Goal: Task Accomplishment & Management: Complete application form

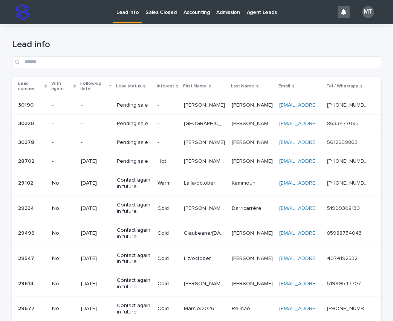
click at [206, 141] on p "[PERSON_NAME]" at bounding box center [205, 142] width 43 height 8
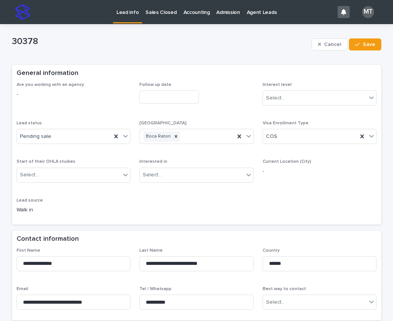
click at [157, 92] on input "text" at bounding box center [169, 96] width 60 height 13
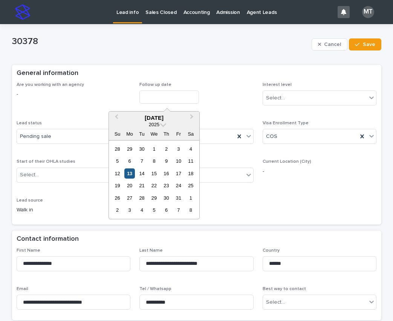
click at [131, 173] on div "13" at bounding box center [129, 173] width 10 height 10
type input "**********"
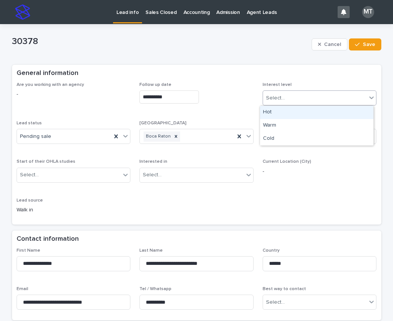
click at [294, 100] on div "Select..." at bounding box center [315, 98] width 104 height 12
click at [270, 113] on div "Hot" at bounding box center [316, 112] width 113 height 13
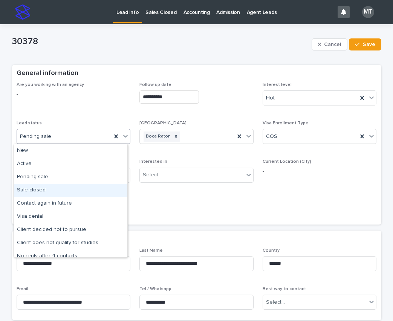
click at [32, 191] on div "Sale closed" at bounding box center [70, 190] width 113 height 13
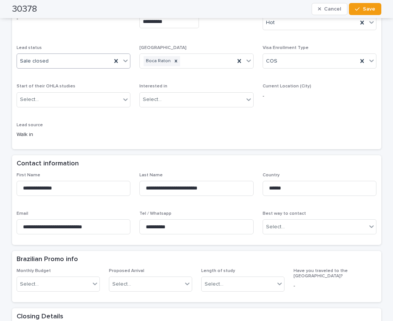
scroll to position [113, 0]
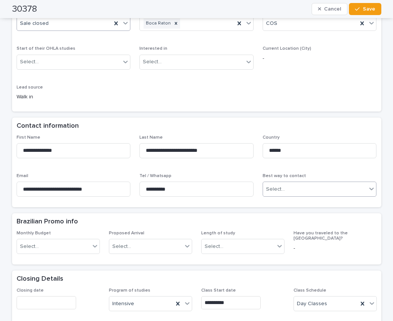
click at [273, 187] on div "Select..." at bounding box center [275, 189] width 19 height 8
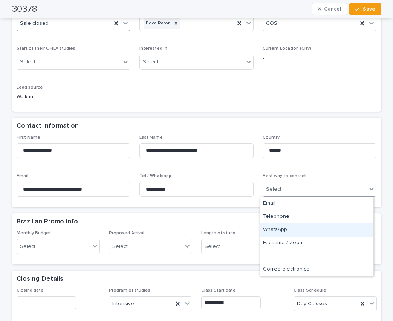
click at [272, 231] on div "WhatsApp" at bounding box center [316, 229] width 113 height 13
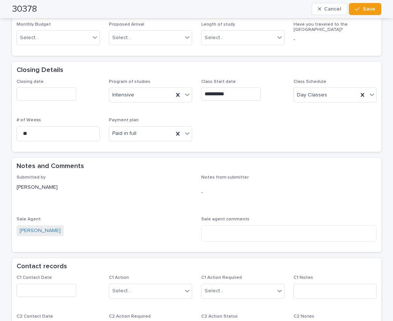
scroll to position [339, 0]
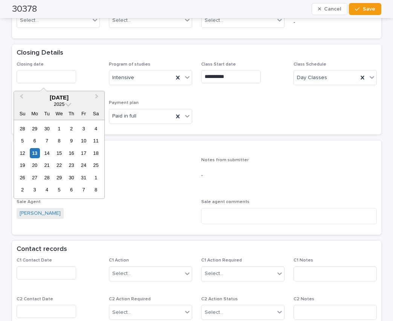
click at [39, 78] on input "text" at bounding box center [47, 76] width 60 height 13
click at [35, 153] on div "13" at bounding box center [35, 153] width 10 height 10
type input "**********"
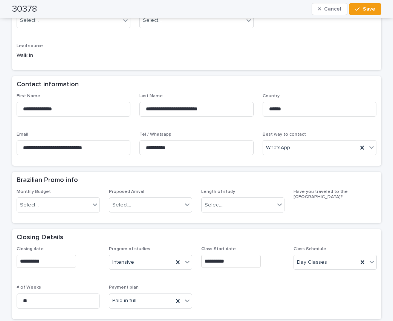
scroll to position [0, 0]
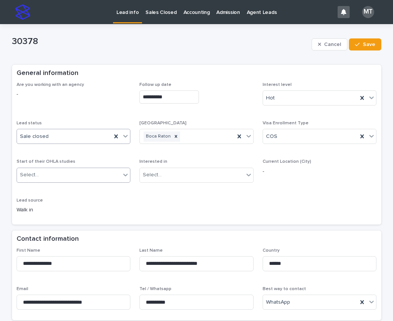
click at [54, 173] on div "Select..." at bounding box center [69, 175] width 104 height 12
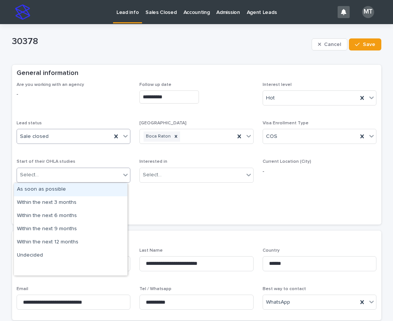
click at [54, 188] on div "As soon as possible" at bounding box center [70, 189] width 113 height 13
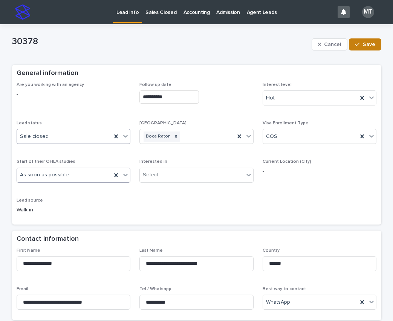
click at [369, 46] on span "Save" at bounding box center [369, 44] width 12 height 5
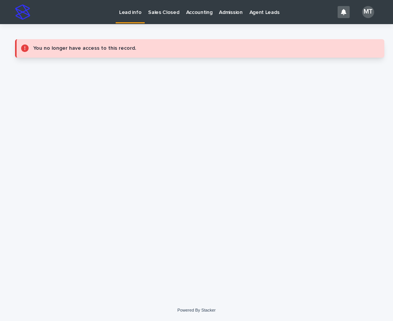
click at [135, 13] on p "Lead info" at bounding box center [130, 8] width 22 height 16
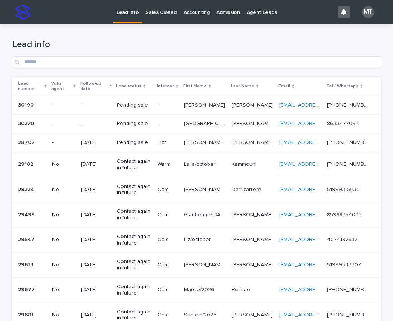
click at [156, 14] on p "Sales Closed" at bounding box center [160, 8] width 31 height 16
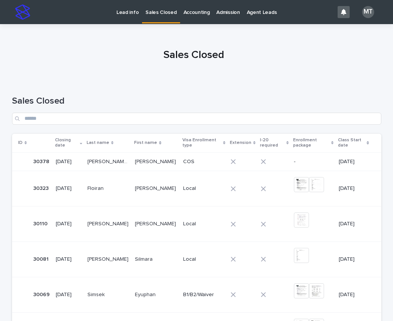
click at [153, 163] on p "[PERSON_NAME]" at bounding box center [156, 161] width 43 height 8
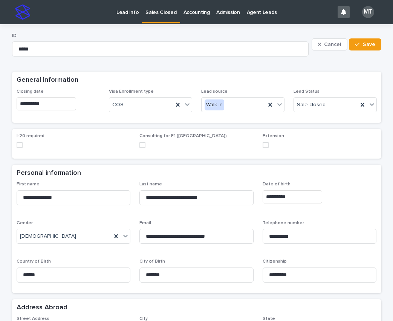
click at [18, 145] on span at bounding box center [20, 145] width 6 height 6
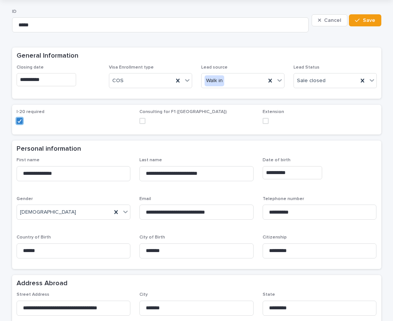
scroll to position [38, 0]
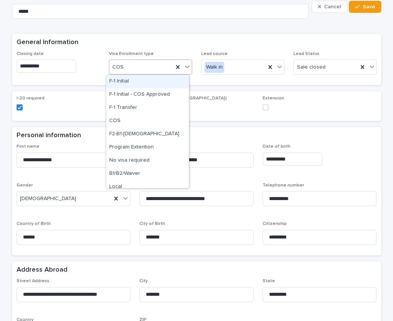
click at [185, 68] on icon at bounding box center [187, 67] width 5 height 3
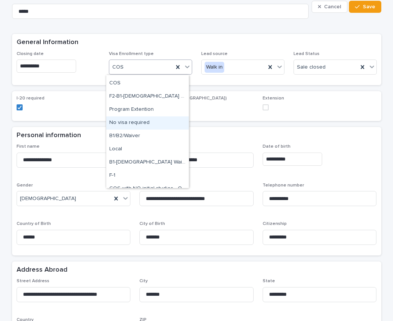
scroll to position [58, 0]
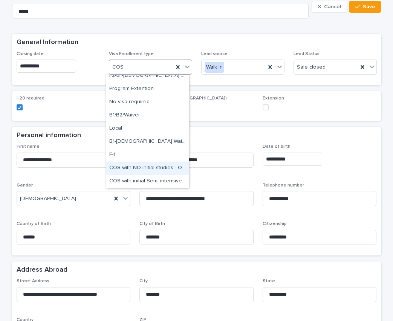
click at [154, 170] on div "COS with NO initial studies - Option 1" at bounding box center [147, 168] width 83 height 13
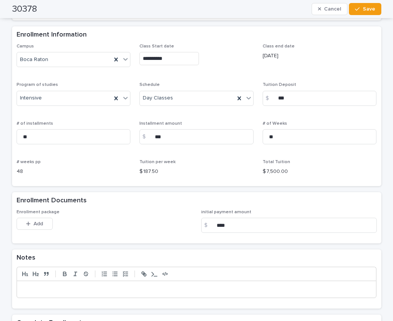
scroll to position [452, 0]
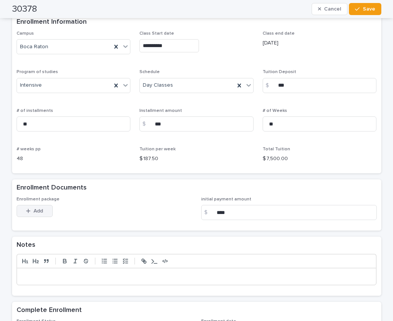
click at [35, 210] on span "Add" at bounding box center [38, 210] width 9 height 5
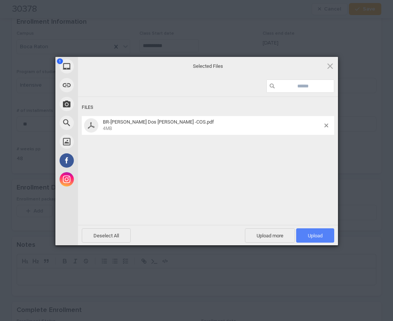
click at [314, 237] on span "Upload 1" at bounding box center [315, 236] width 15 height 6
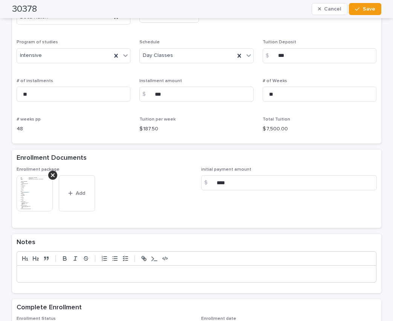
scroll to position [527, 0]
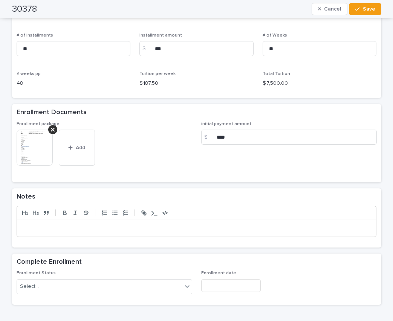
click at [63, 229] on p at bounding box center [197, 229] width 348 height 8
click at [39, 287] on div "Select..." at bounding box center [99, 286] width 165 height 12
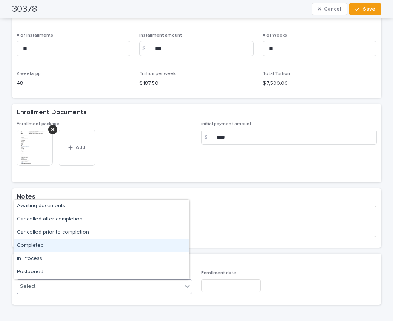
click at [37, 245] on div "Completed" at bounding box center [101, 245] width 175 height 13
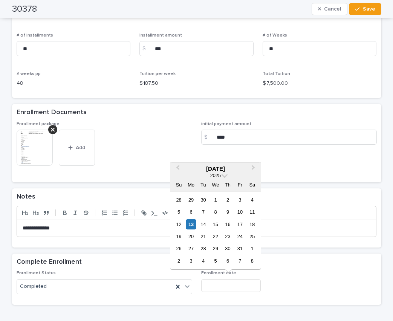
click at [232, 285] on input "text" at bounding box center [231, 285] width 60 height 13
click at [190, 223] on div "13" at bounding box center [191, 224] width 10 height 10
type input "**********"
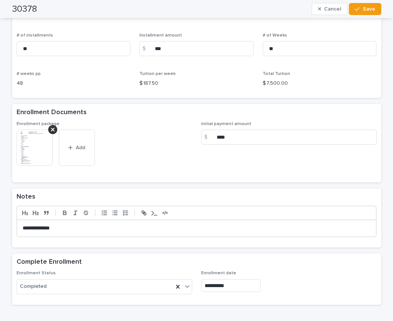
click at [63, 225] on p "**********" at bounding box center [197, 229] width 348 height 8
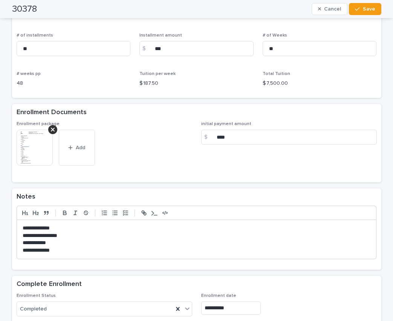
click at [41, 144] on img at bounding box center [35, 148] width 36 height 36
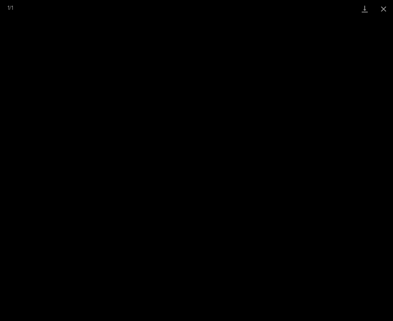
drag, startPoint x: 381, startPoint y: 8, endPoint x: 345, endPoint y: 11, distance: 35.9
click at [381, 8] on button "Close gallery" at bounding box center [383, 9] width 19 height 18
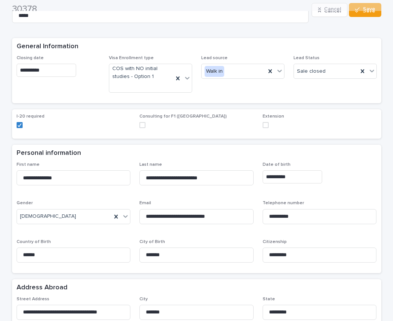
scroll to position [0, 0]
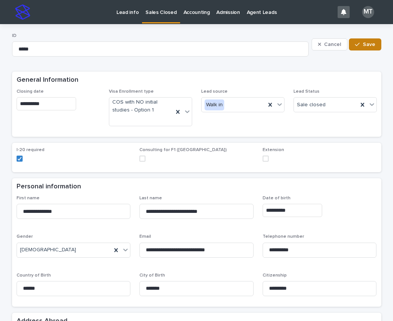
click at [366, 41] on button "Save" at bounding box center [365, 44] width 32 height 12
